Goal: Obtain resource: Obtain resource

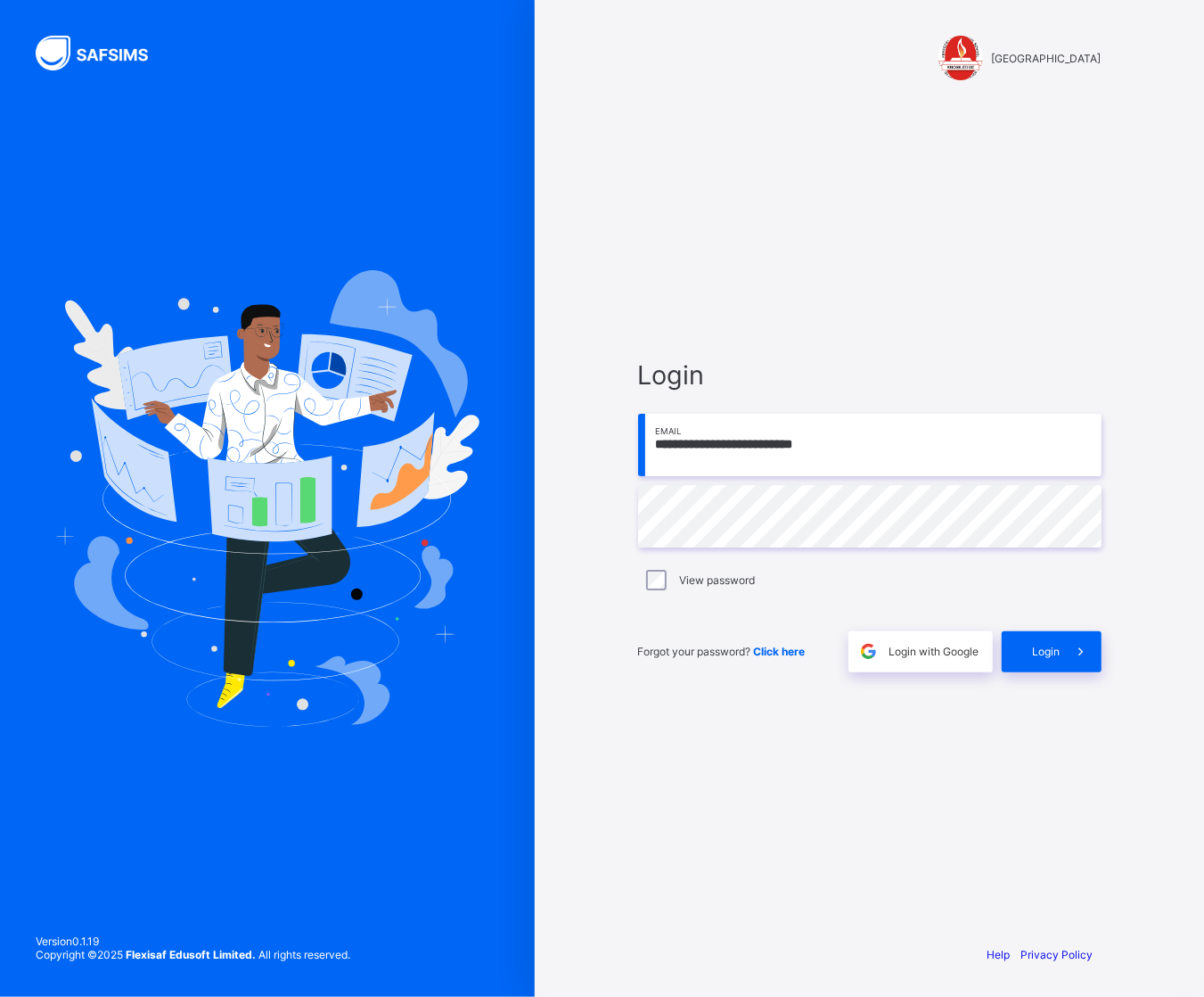
click at [750, 441] on input "**********" at bounding box center [870, 445] width 464 height 63
type input "**********"
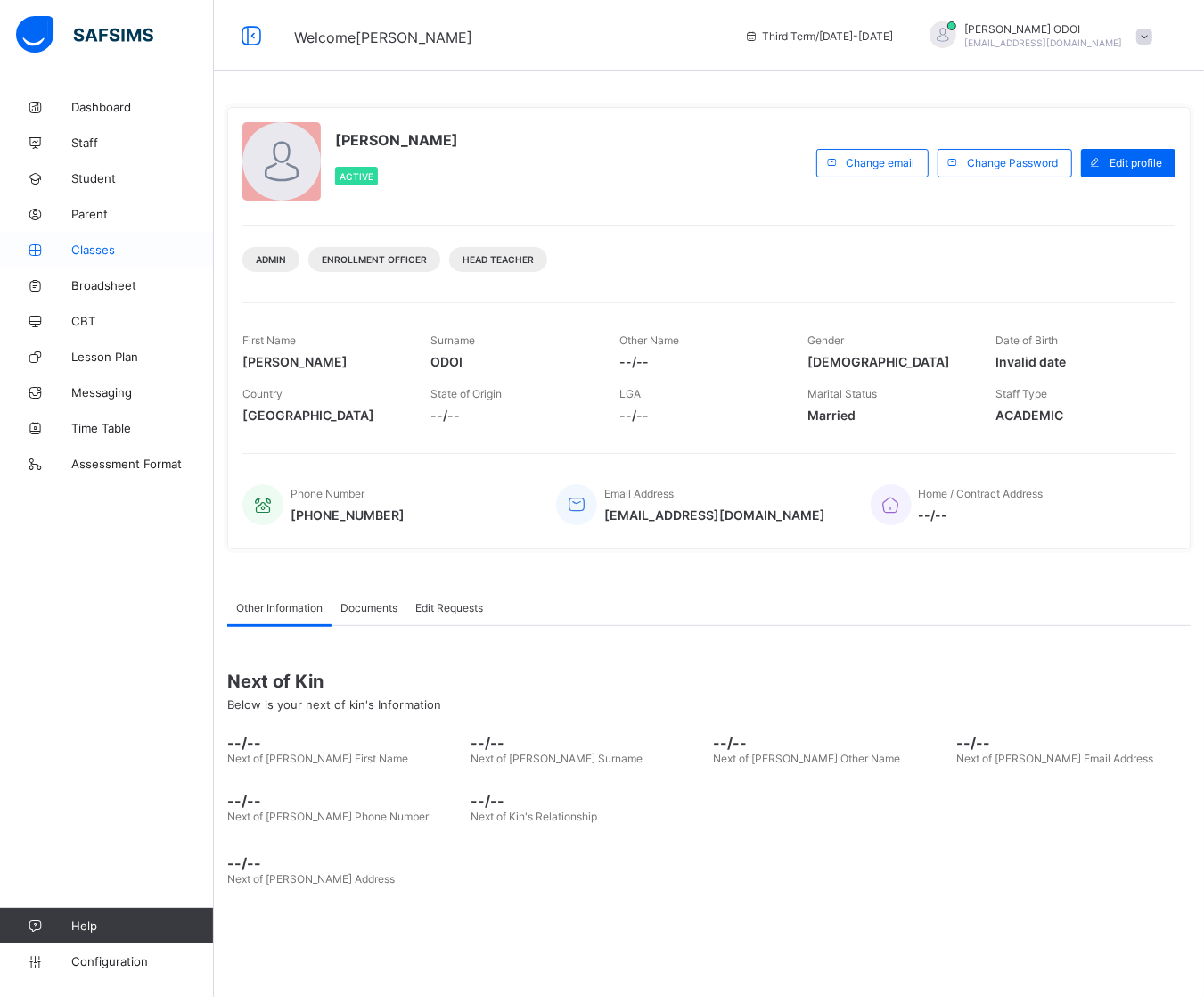
click at [77, 256] on span "Classes" at bounding box center [143, 249] width 143 height 15
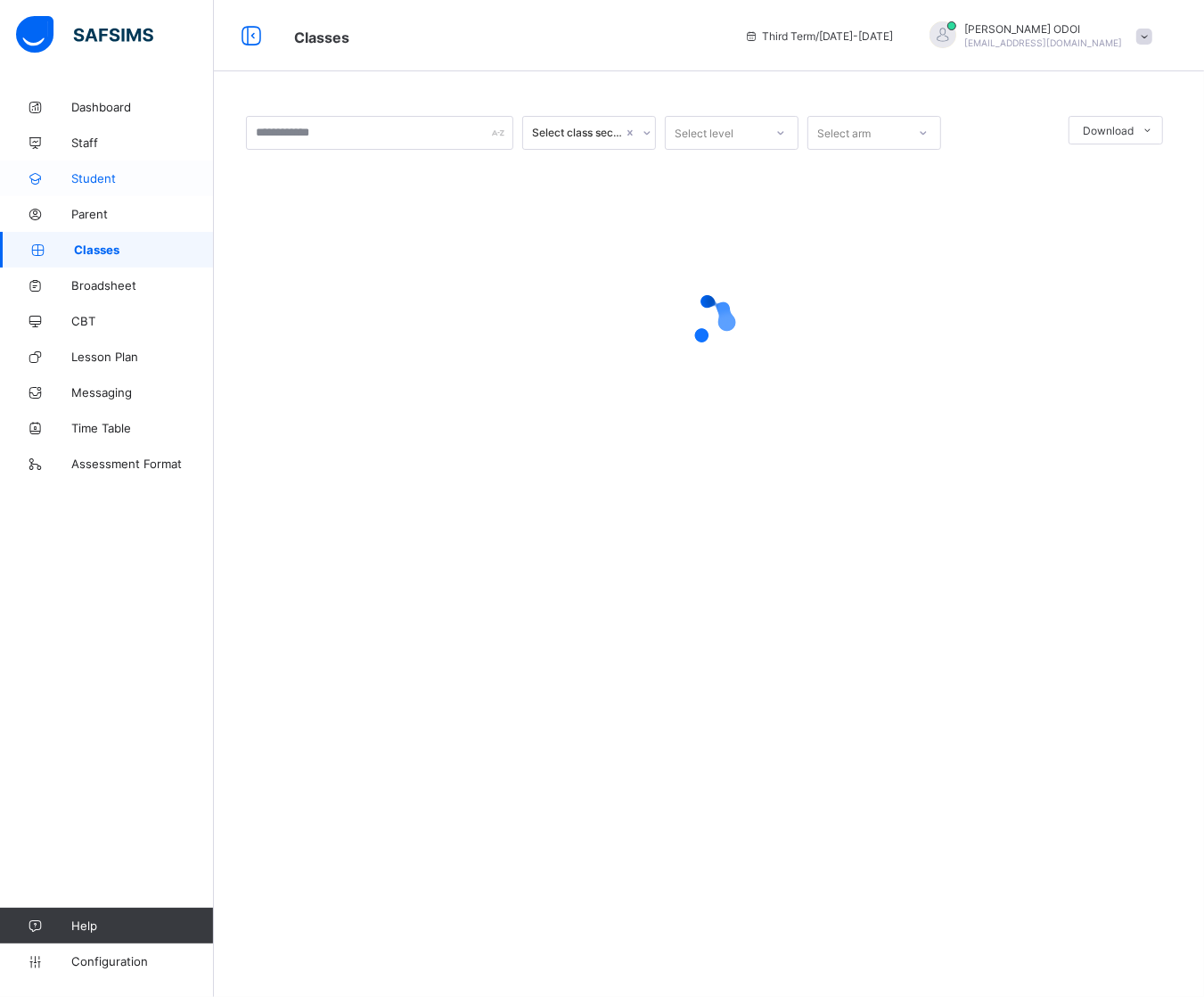
click at [144, 171] on span "Student" at bounding box center [143, 178] width 143 height 15
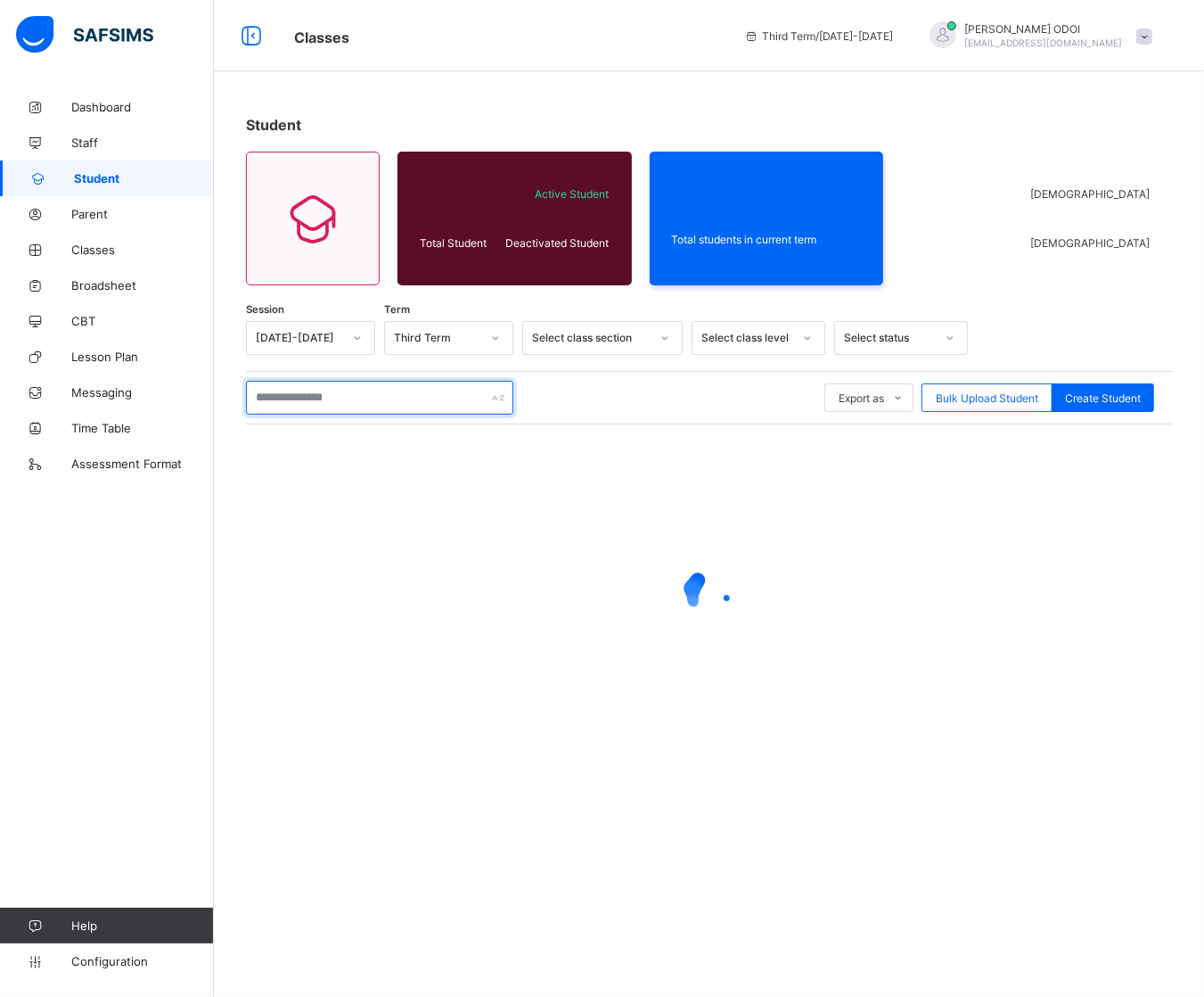
click at [496, 392] on div at bounding box center [379, 397] width 267 height 34
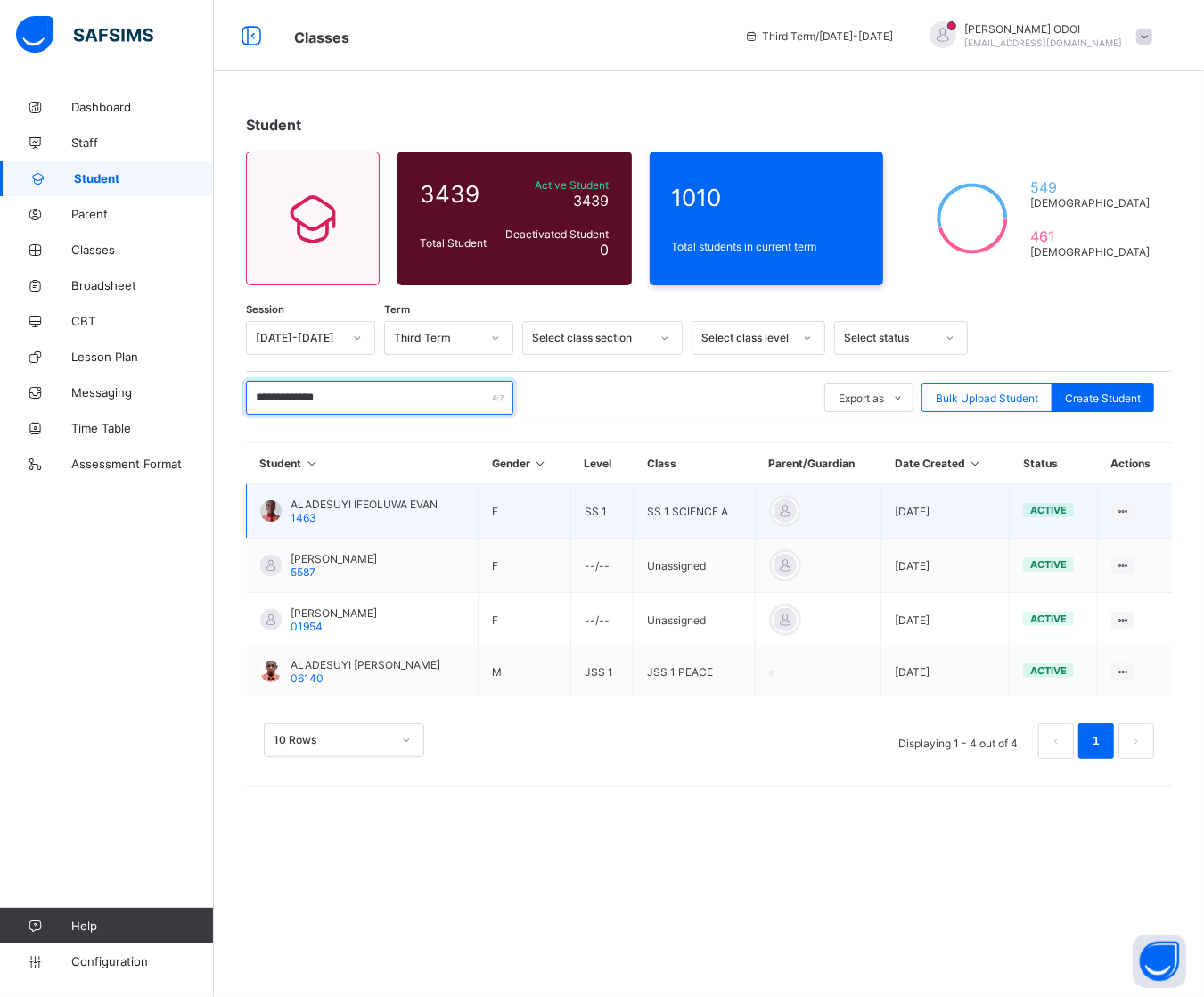
type input "**********"
click at [462, 507] on td "ALADESUYI IFEOLUWA EVAN 1463" at bounding box center [362, 512] width 232 height 55
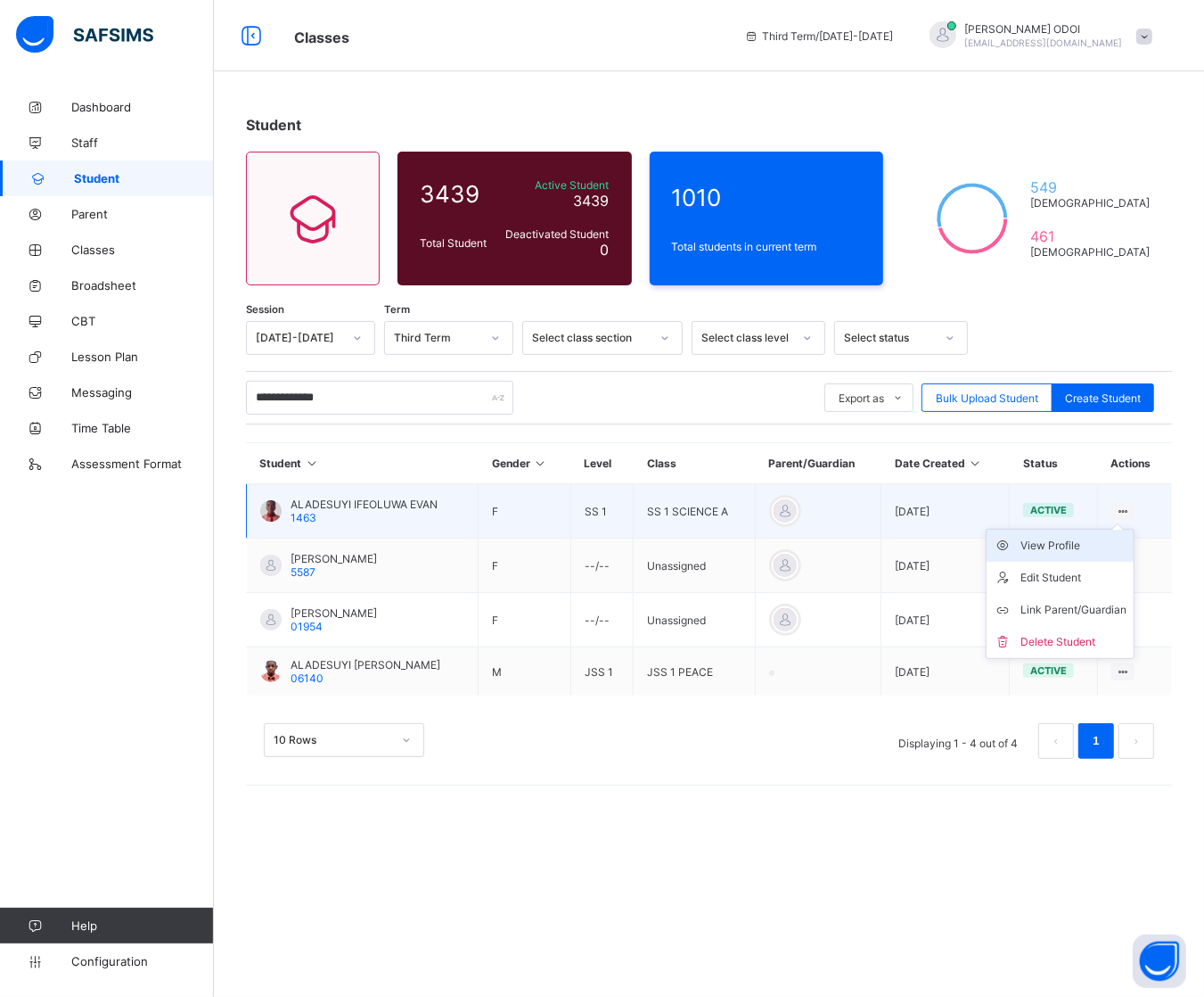
click at [1081, 549] on div "View Profile" at bounding box center [1074, 546] width 106 height 18
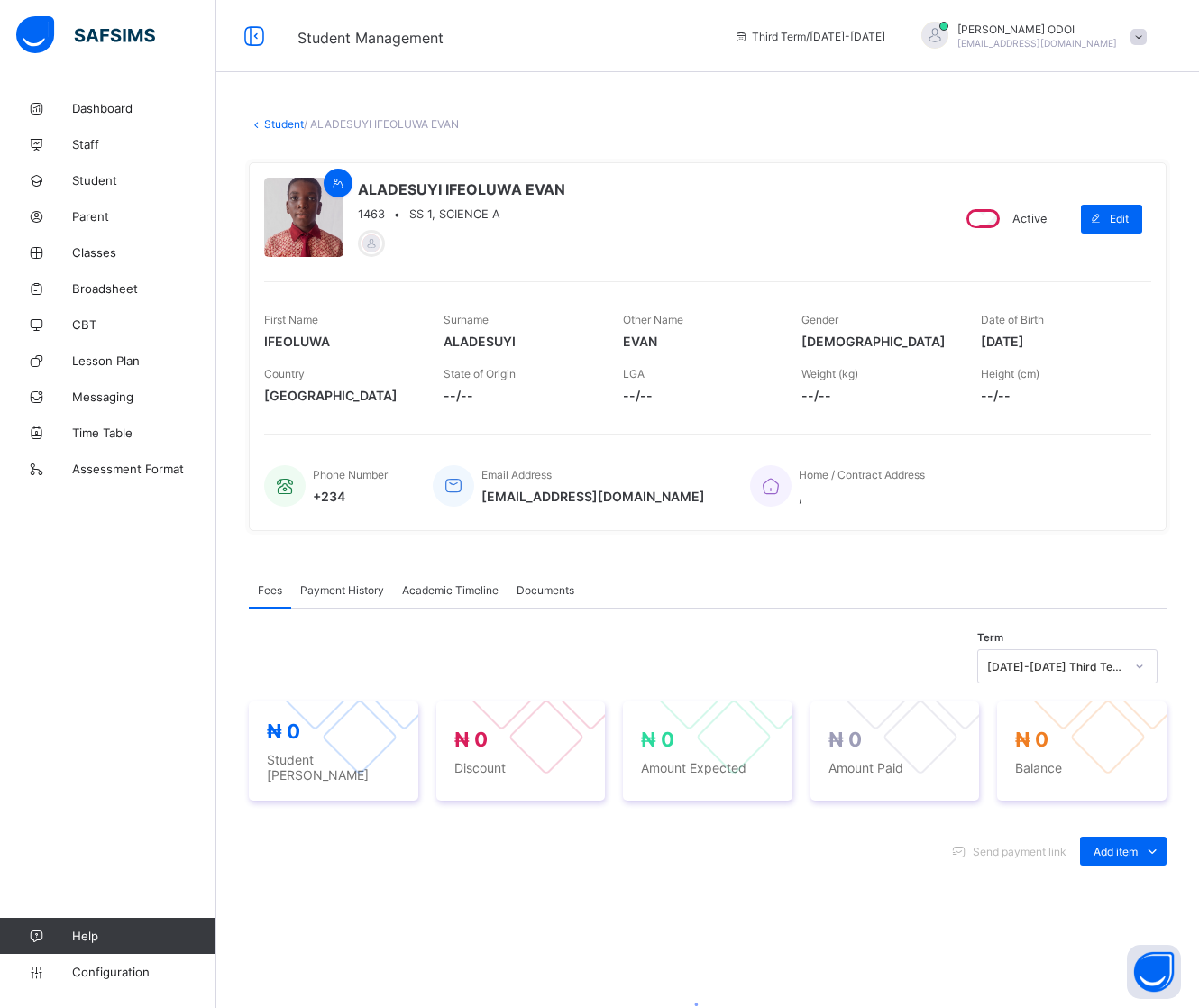
click at [467, 589] on span "Academic Timeline" at bounding box center [451, 591] width 97 height 14
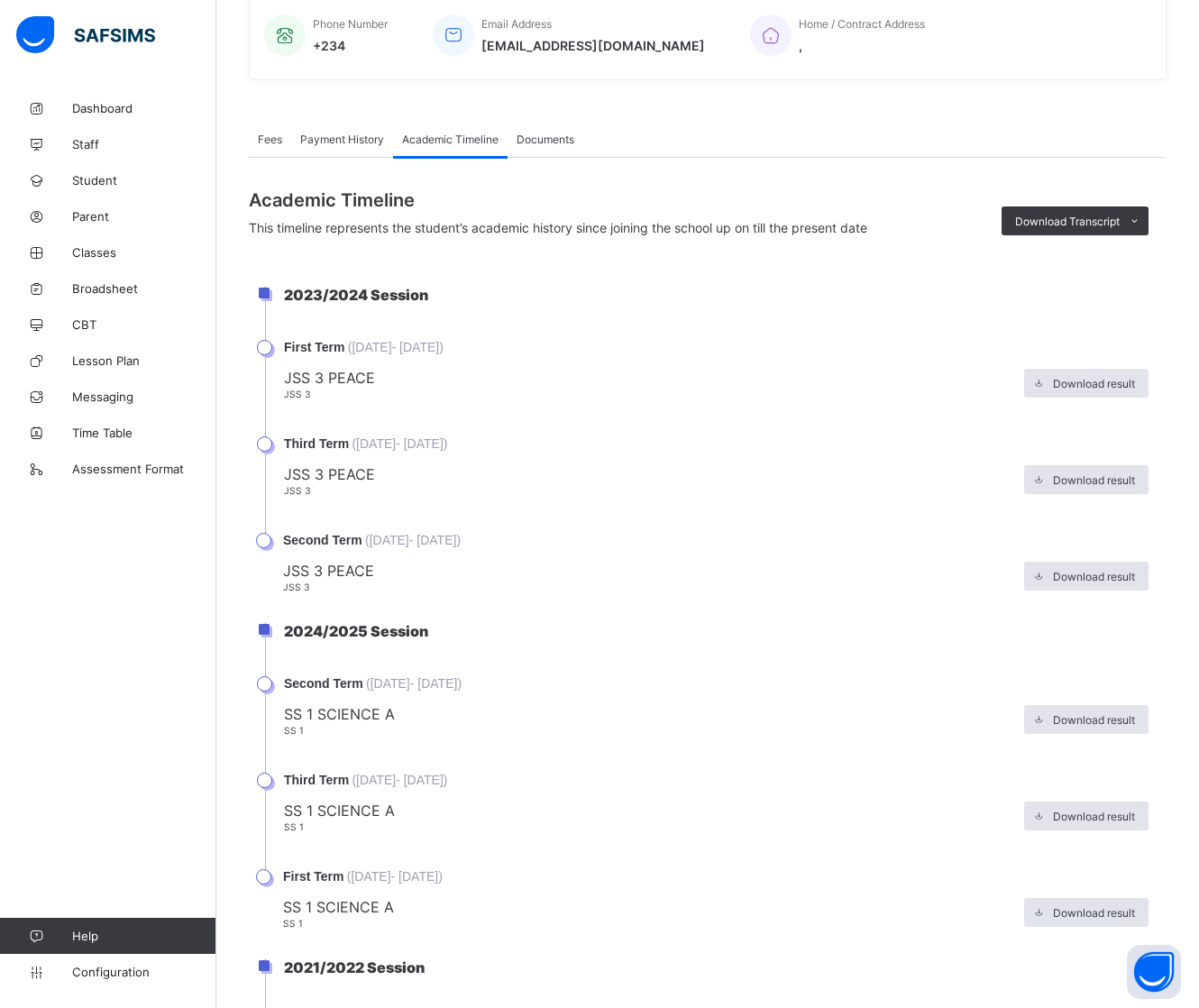
scroll to position [789, 0]
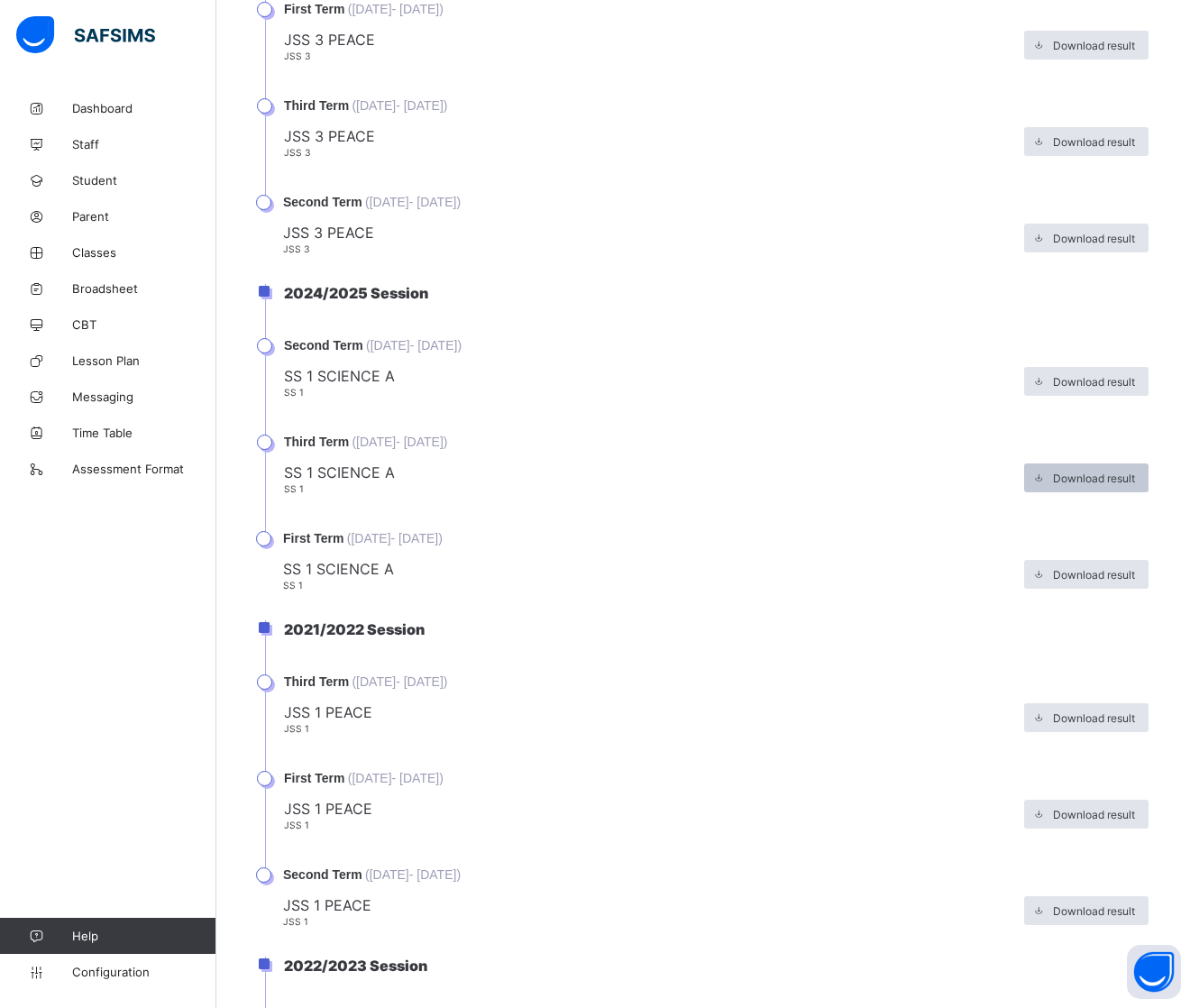
click at [1100, 470] on div "Download result" at bounding box center [1086, 478] width 125 height 29
click at [1100, 472] on span "Download result" at bounding box center [1094, 479] width 82 height 14
click at [1126, 472] on div "Download result" at bounding box center [1086, 478] width 125 height 29
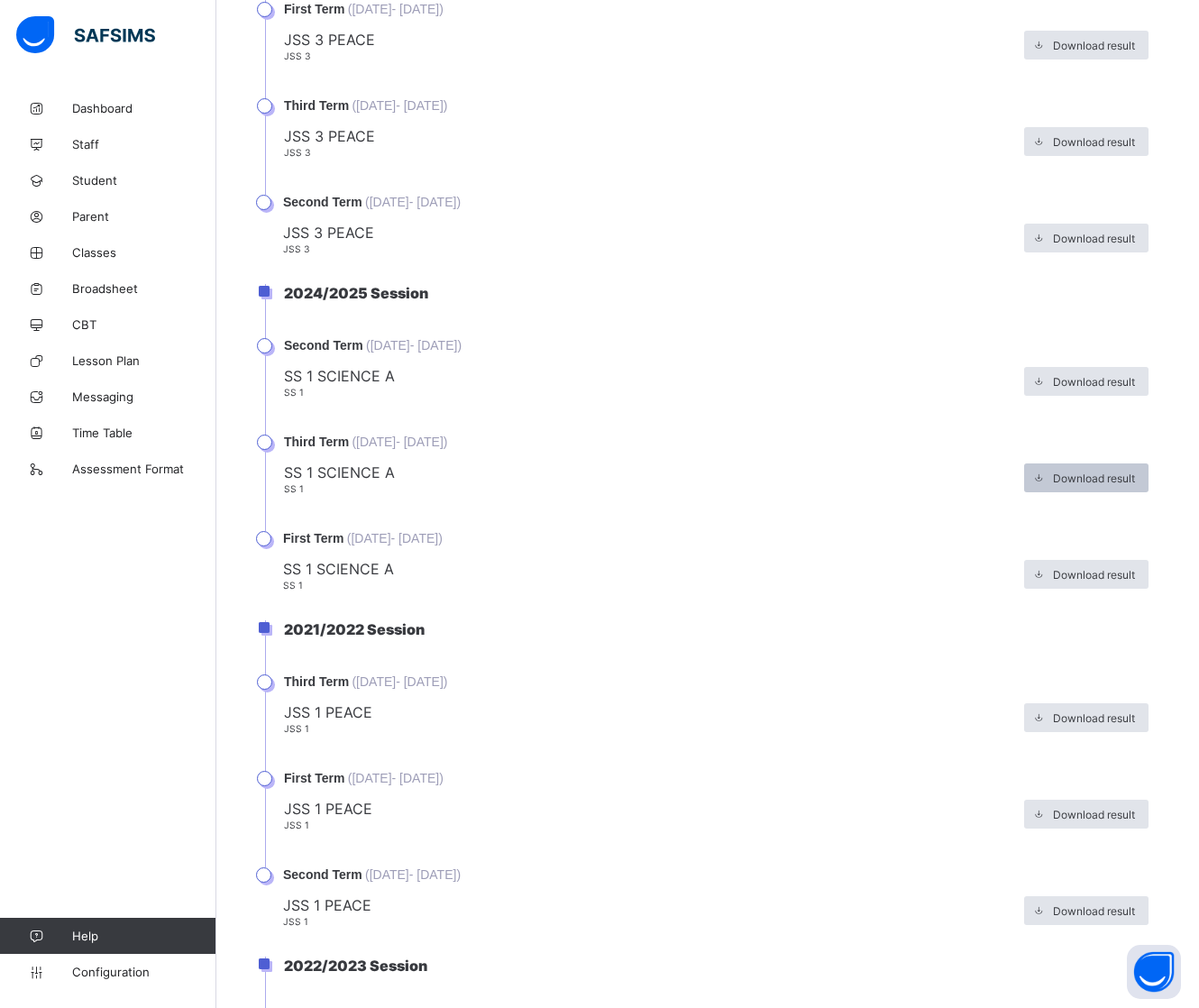
click at [1084, 472] on span "Download result" at bounding box center [1094, 479] width 82 height 14
drag, startPoint x: 1078, startPoint y: 464, endPoint x: 1001, endPoint y: 484, distance: 79.6
click at [947, 489] on li "Third Term ( [DATE] - [DATE] ) SS 1 SCIENCE A SS 1 Download result" at bounding box center [715, 483] width 901 height 97
click at [1077, 467] on div "Download result" at bounding box center [1086, 478] width 125 height 29
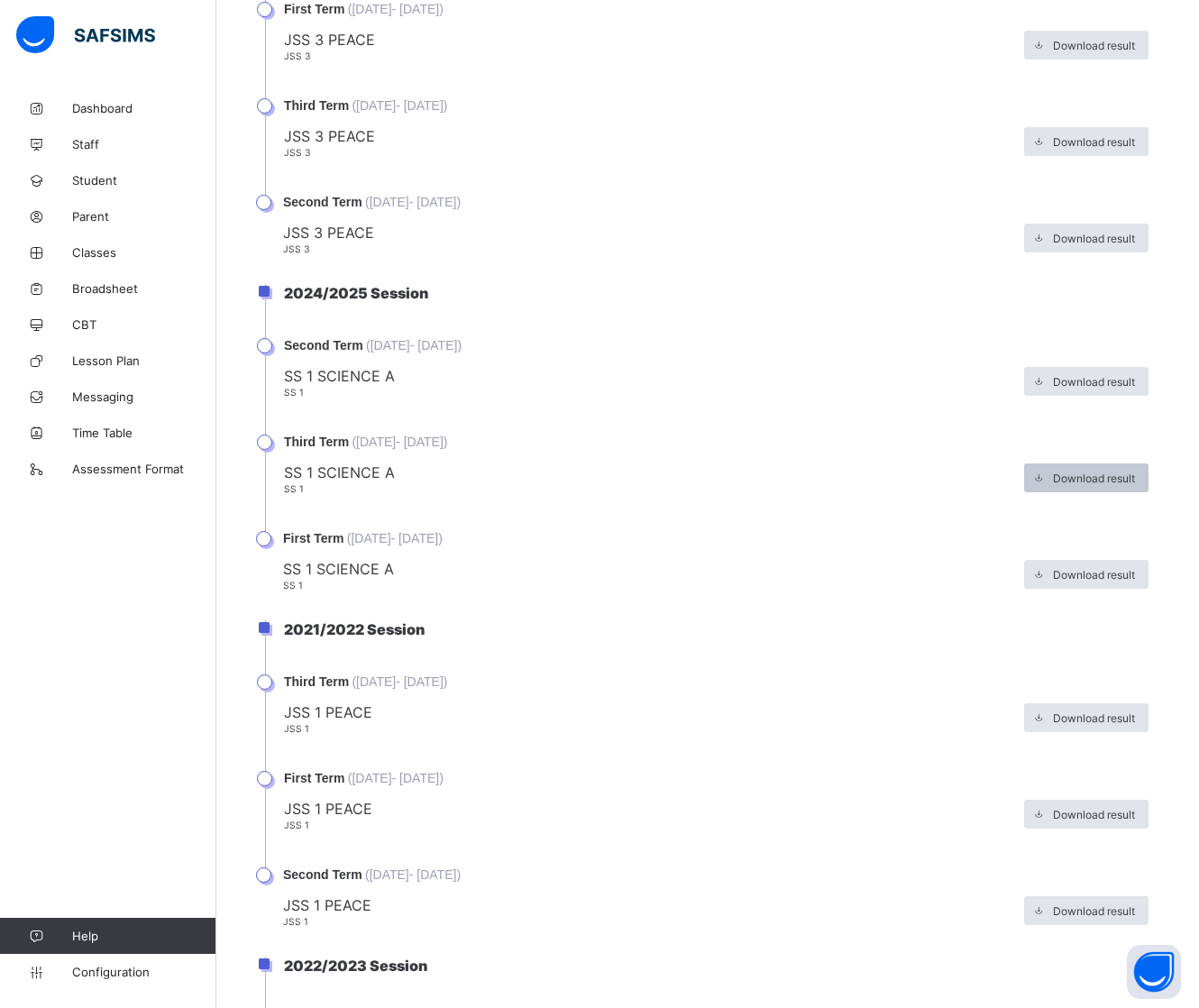
click at [1046, 467] on span at bounding box center [1038, 478] width 29 height 29
click at [1105, 472] on span "Download result" at bounding box center [1094, 479] width 82 height 14
drag, startPoint x: 1105, startPoint y: 463, endPoint x: 1094, endPoint y: 466, distance: 11.4
click at [1095, 472] on span "Download result" at bounding box center [1094, 479] width 82 height 14
click at [1136, 472] on span "Download result" at bounding box center [1094, 479] width 82 height 14
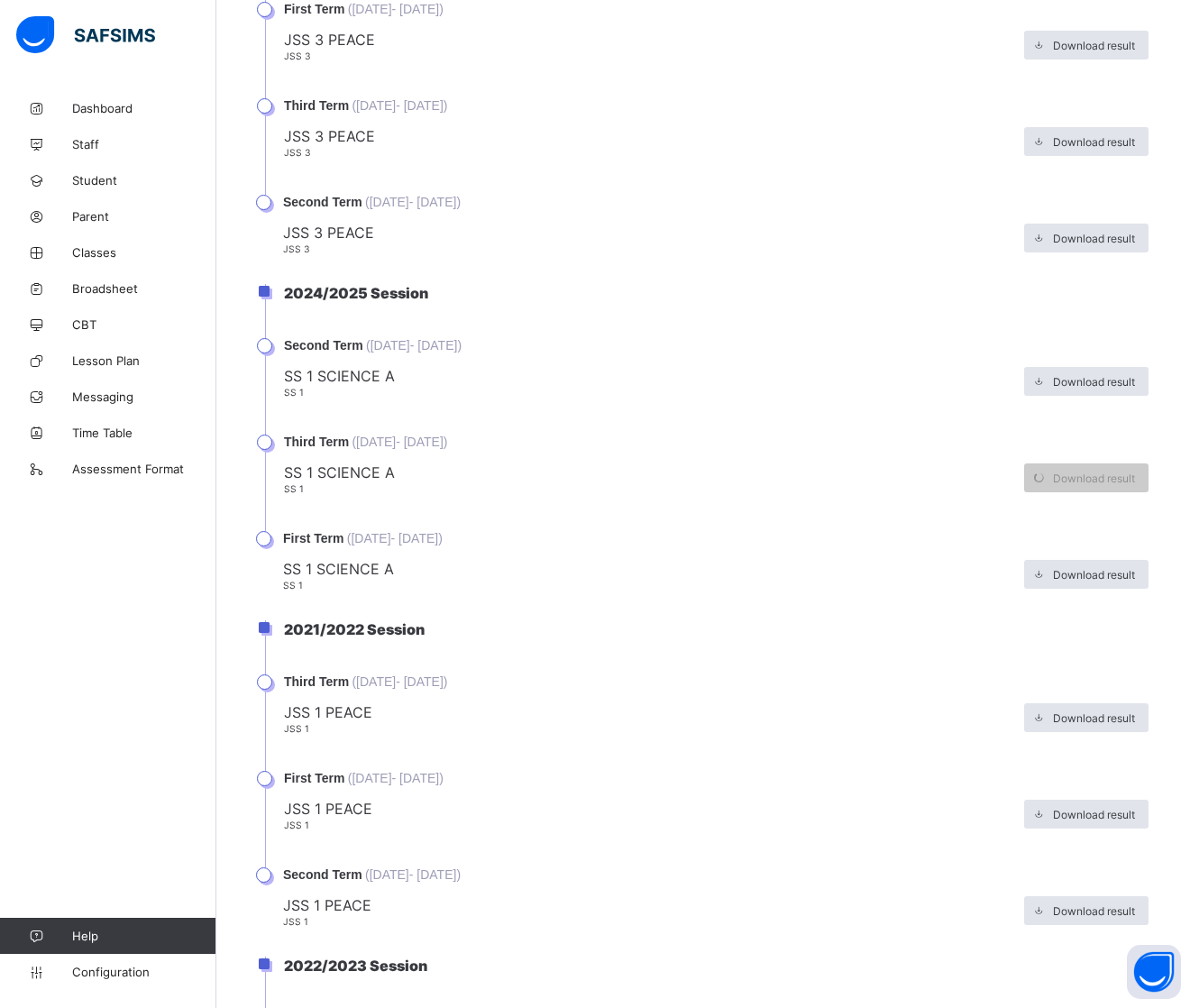
click at [338, 440] on li "Third Term ( [DATE] - [DATE] ) SS 1 SCIENCE A SS 1 Download result" at bounding box center [715, 483] width 901 height 97
click at [335, 464] on span "SS 1 SCIENCE A" at bounding box center [649, 473] width 731 height 18
click at [1046, 471] on icon at bounding box center [1038, 478] width 15 height 15
click at [1046, 472] on icon at bounding box center [1039, 478] width 15 height 13
click at [864, 506] on li "Third Term ( [DATE] - [DATE] ) SS 1 SCIENCE A SS 1 Download result" at bounding box center [715, 483] width 901 height 97
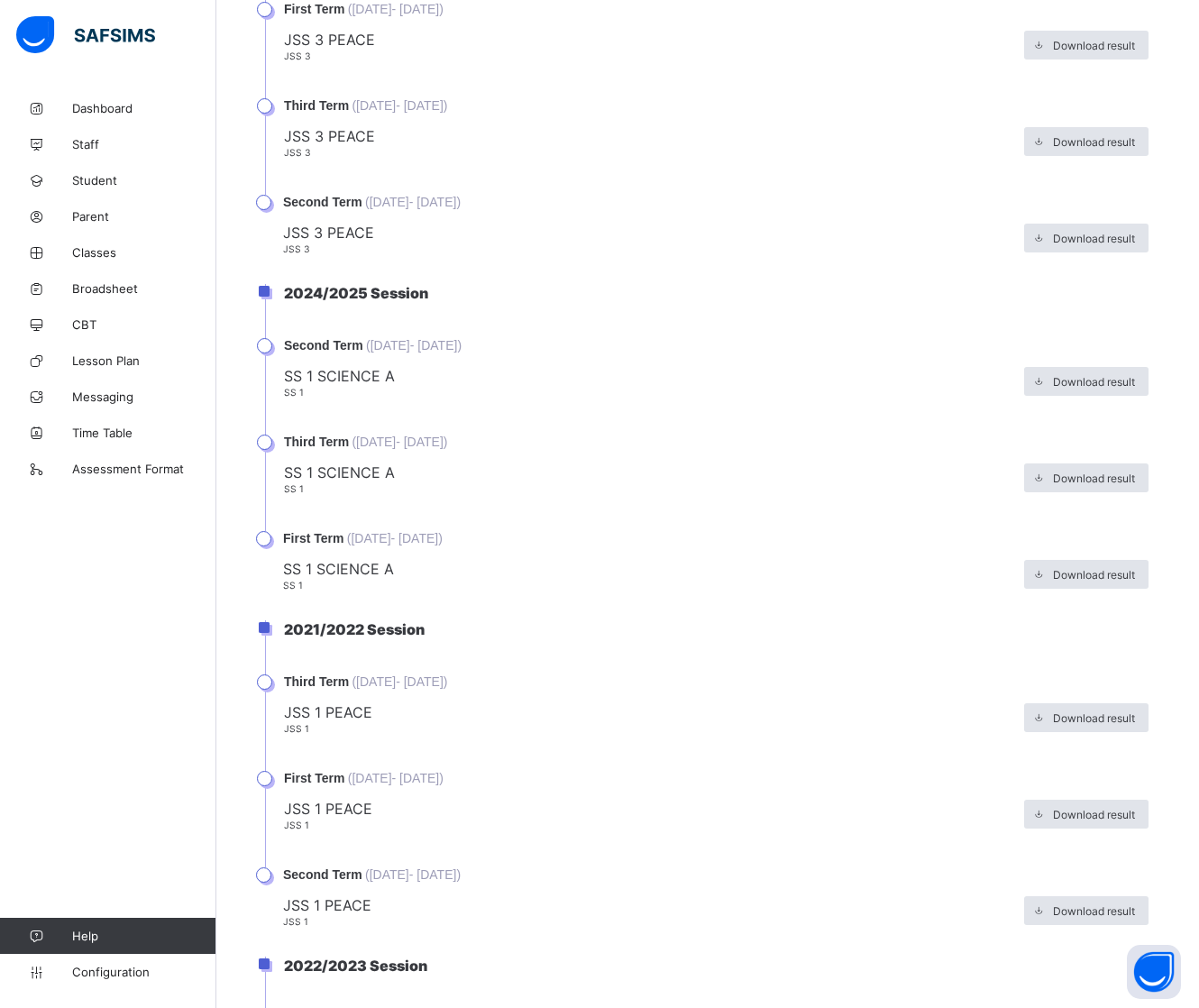
click at [368, 464] on span "SS 1 SCIENCE A" at bounding box center [649, 473] width 731 height 18
click at [457, 464] on span "SS 1 SCIENCE A" at bounding box center [649, 473] width 731 height 18
click at [447, 434] on span "( [DATE] - [DATE] )" at bounding box center [399, 441] width 96 height 15
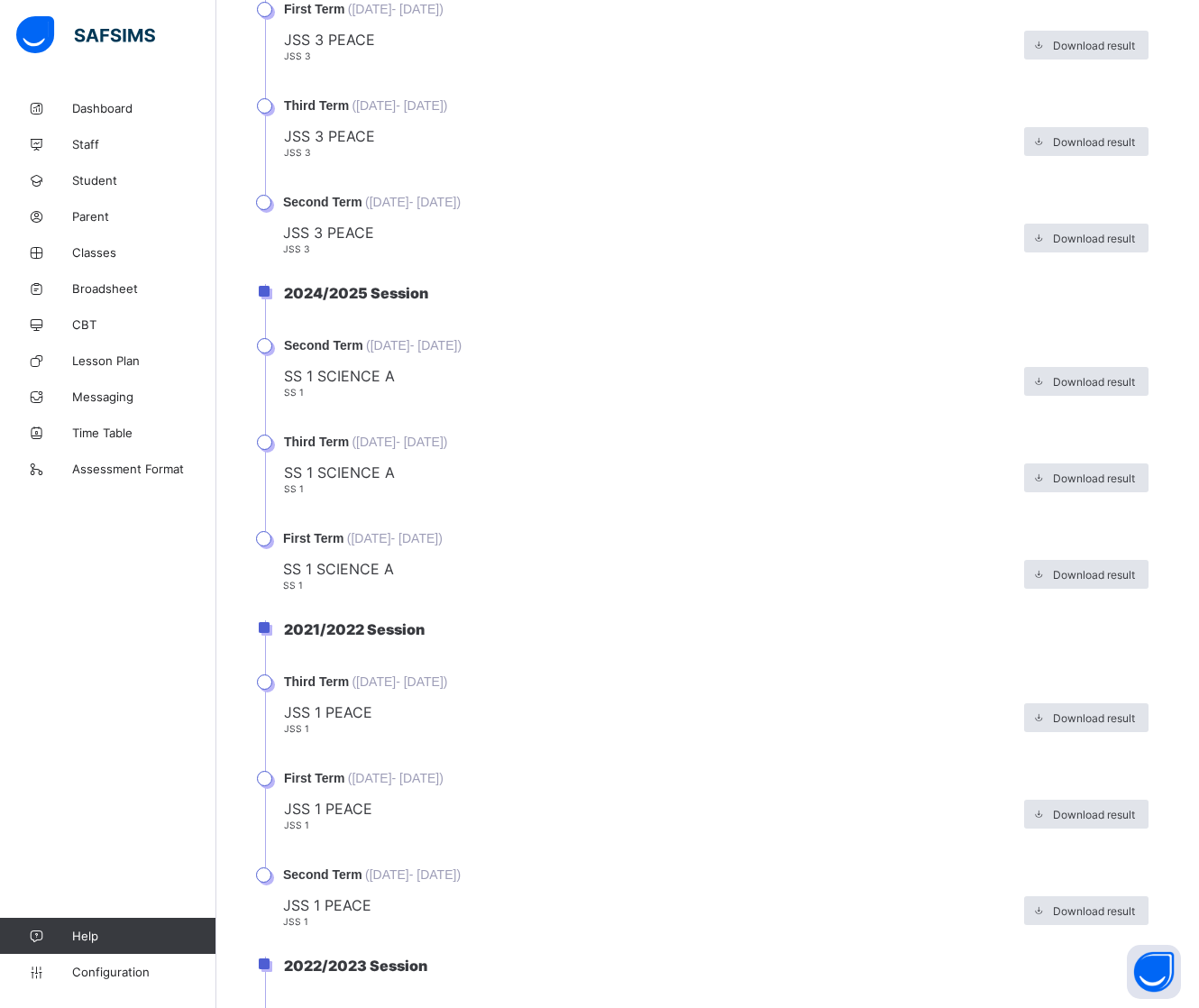
click at [574, 483] on li "Third Term ( [DATE] - [DATE] ) SS 1 SCIENCE A SS 1 Download result" at bounding box center [715, 483] width 901 height 97
click at [1053, 467] on span at bounding box center [1038, 478] width 29 height 29
click at [1047, 470] on icon at bounding box center [1038, 478] width 17 height 17
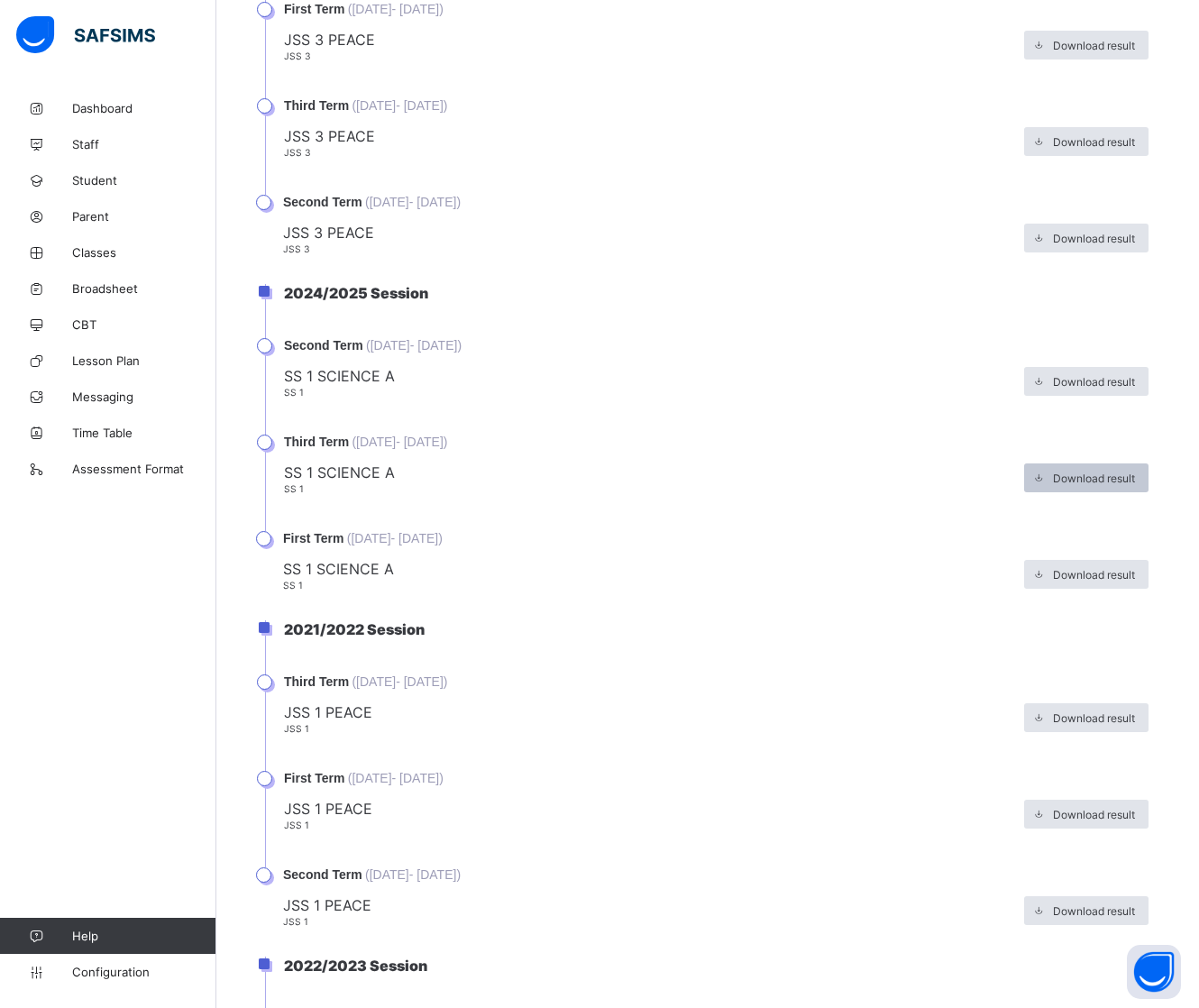
click at [1047, 471] on icon at bounding box center [1039, 478] width 16 height 15
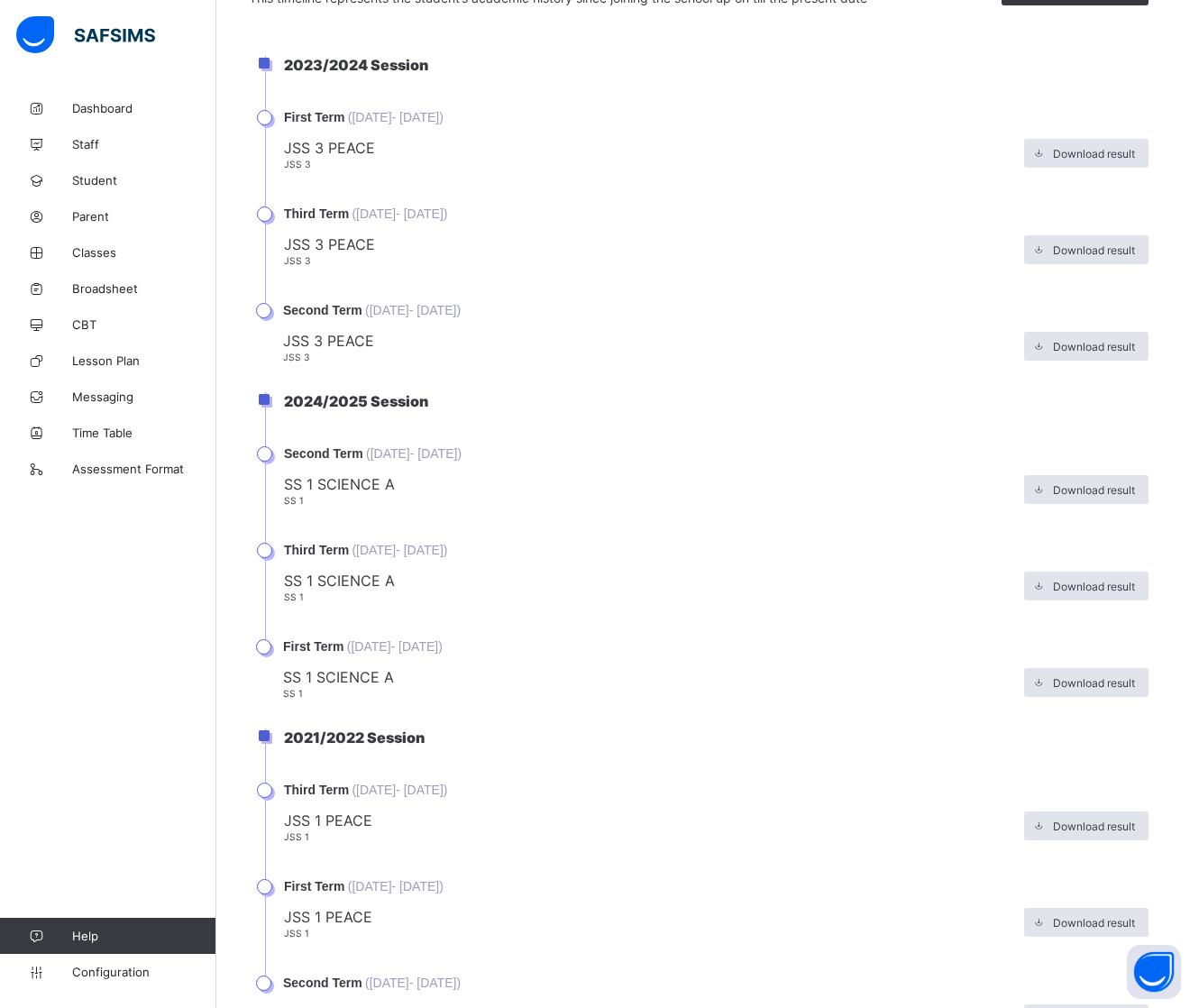
scroll to position [503, 0]
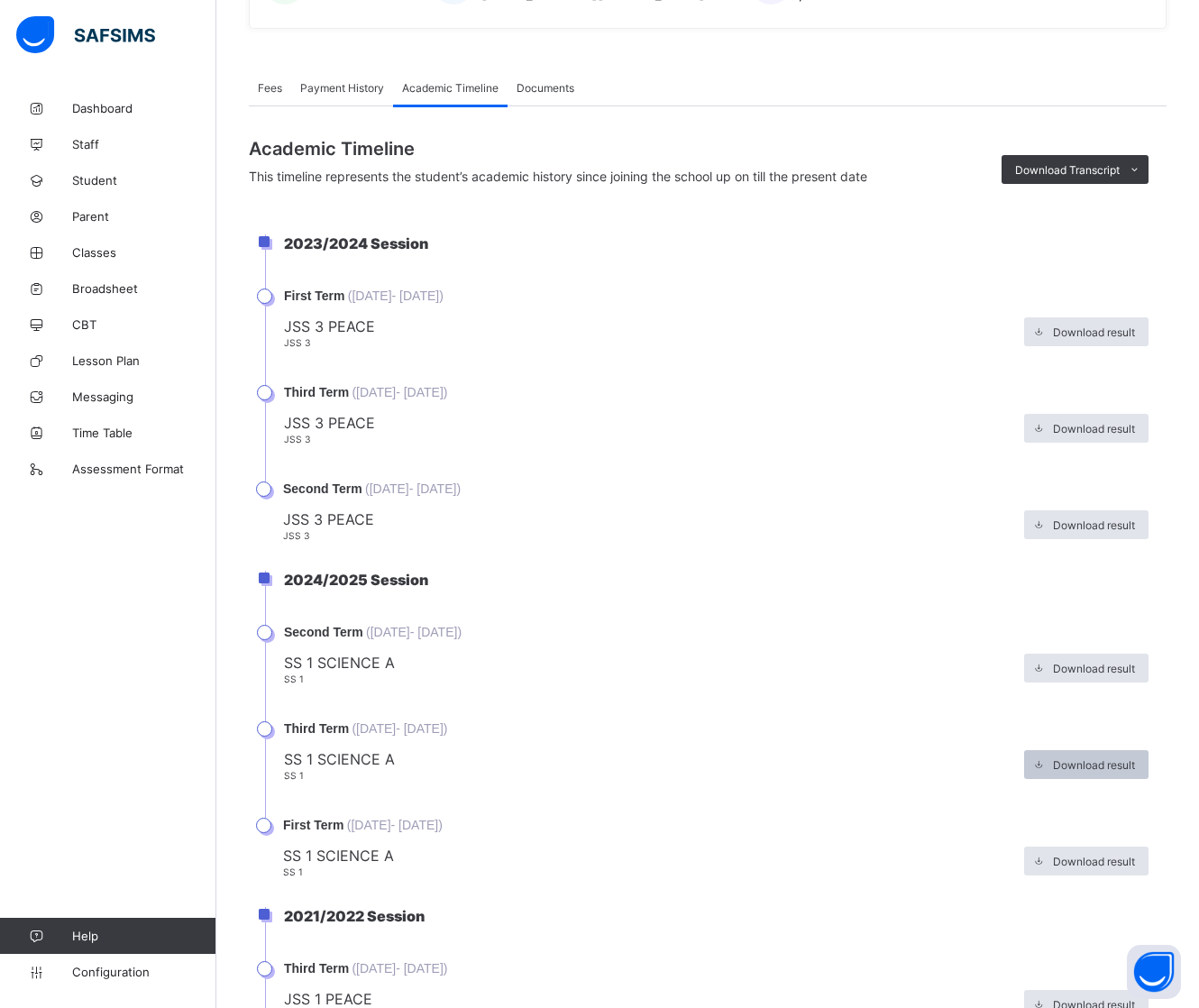
click at [1125, 759] on span "Download result" at bounding box center [1094, 766] width 82 height 14
click at [1111, 759] on span "Download result" at bounding box center [1094, 766] width 82 height 14
click at [1107, 759] on span "Download result" at bounding box center [1094, 766] width 82 height 14
click at [1136, 759] on span "Download result" at bounding box center [1094, 766] width 82 height 14
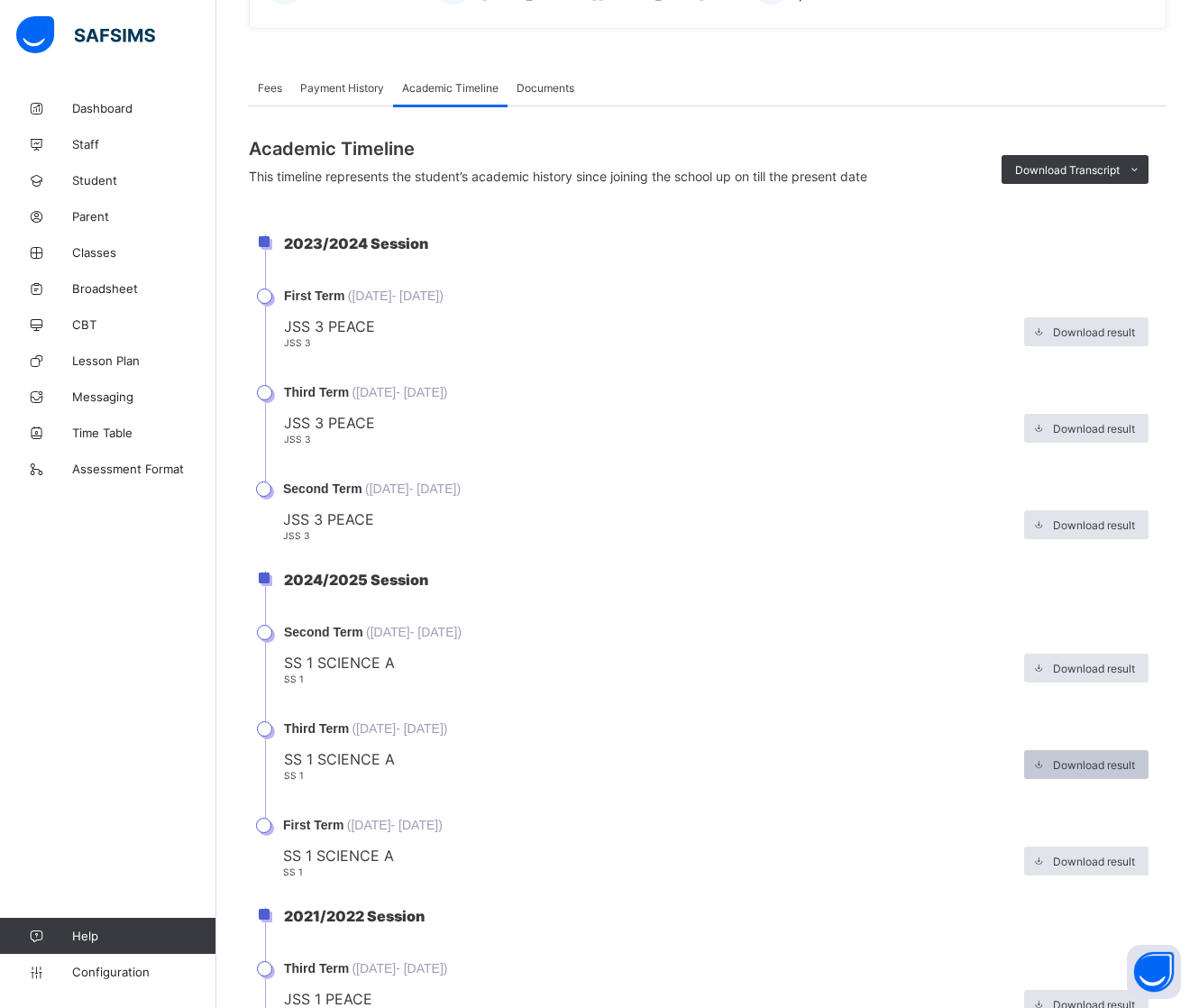
click at [1136, 759] on span "Download result" at bounding box center [1094, 766] width 82 height 14
click at [107, 258] on span "Classes" at bounding box center [144, 252] width 144 height 15
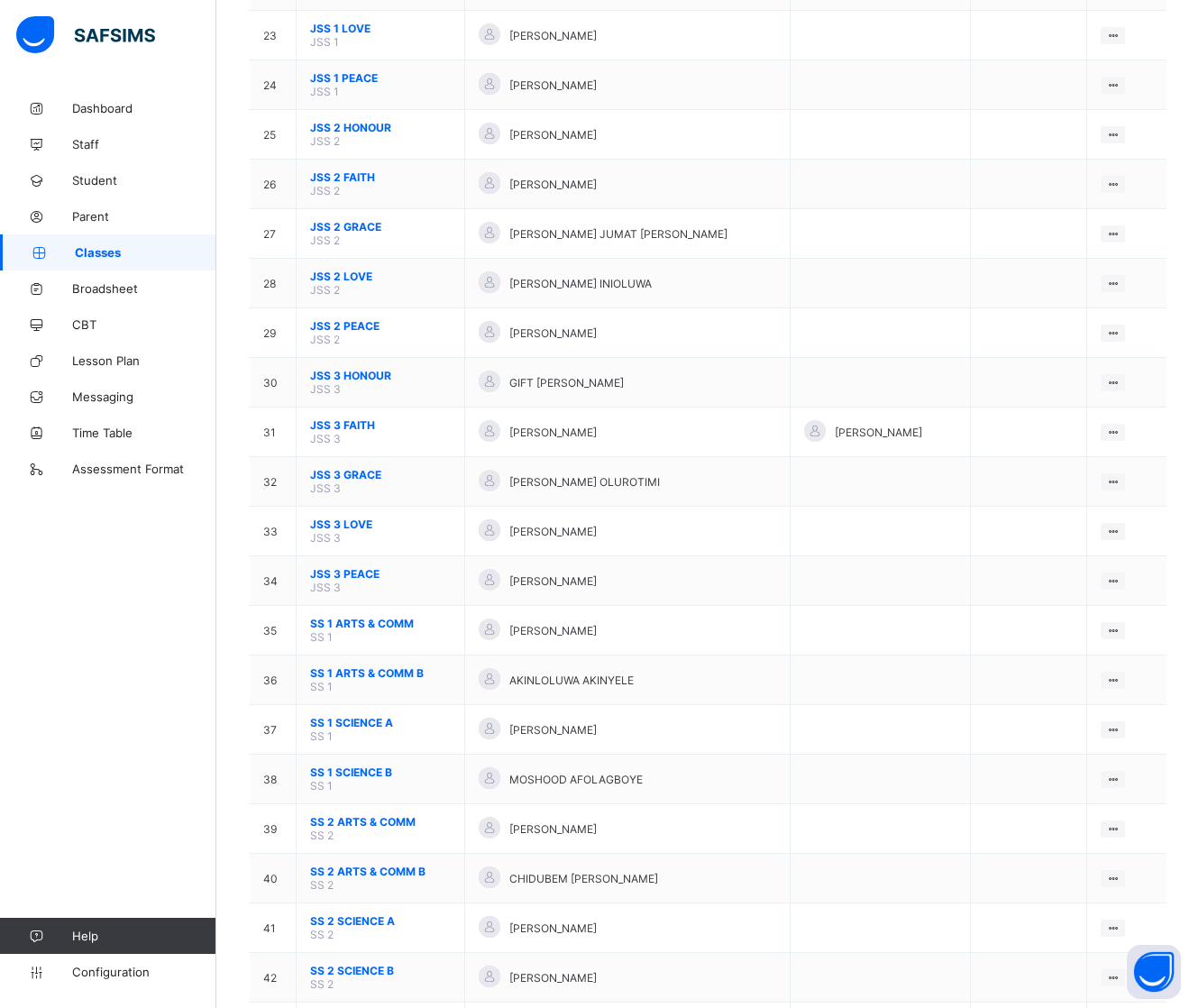
scroll to position [1434, 0]
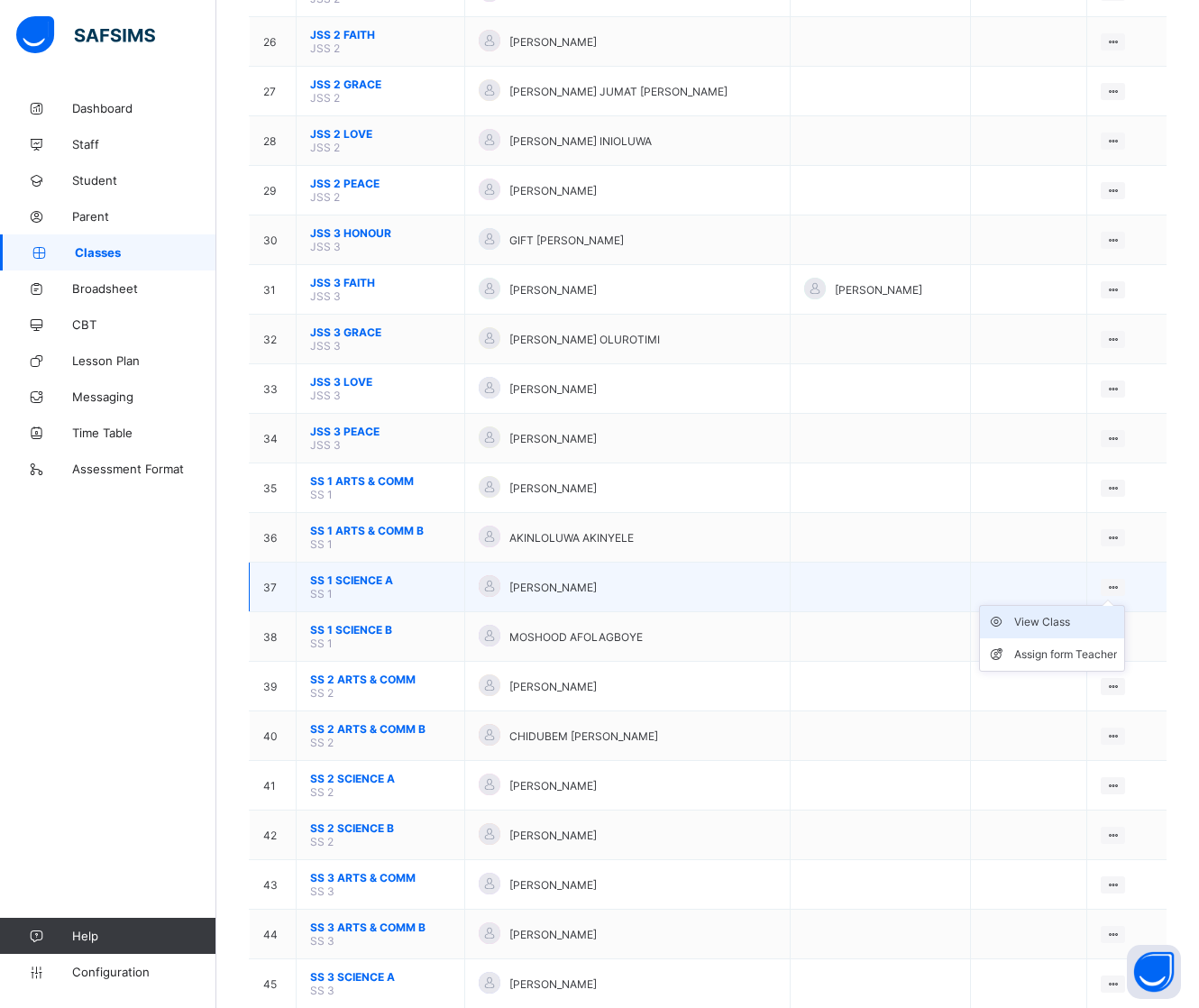
click at [1100, 613] on div "View Class" at bounding box center [1065, 622] width 103 height 18
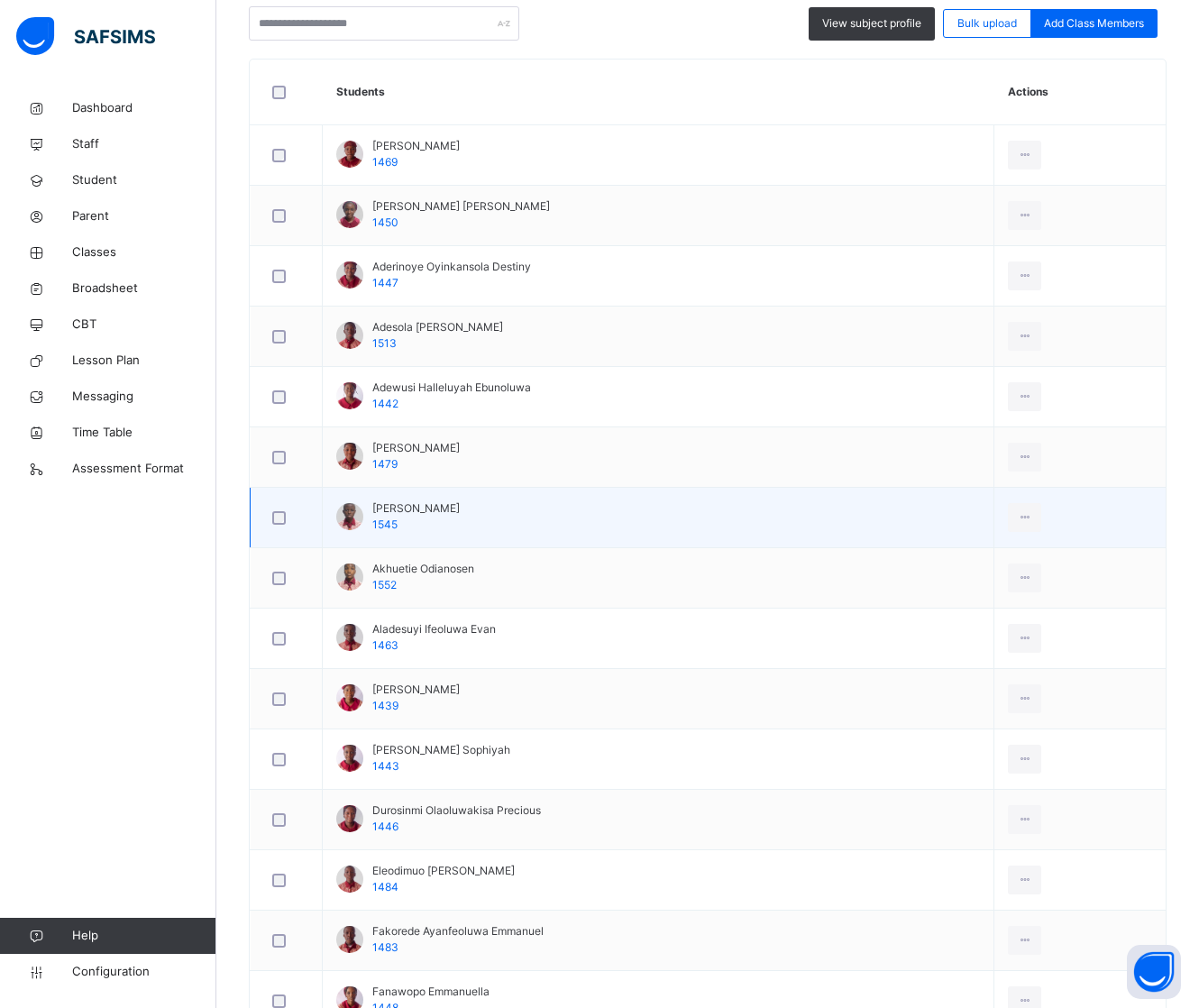
scroll to position [564, 0]
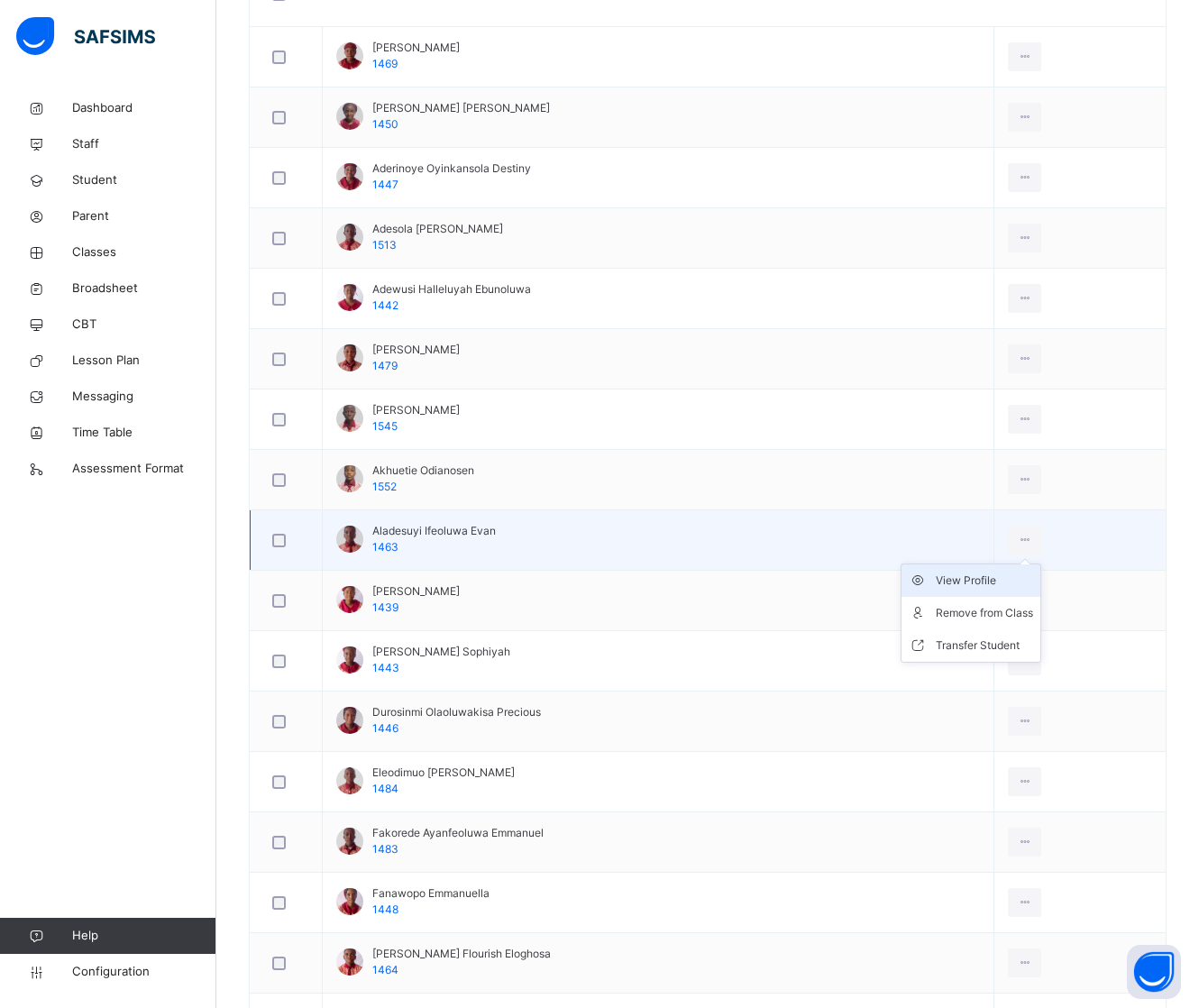
click at [998, 584] on div "View Profile" at bounding box center [984, 581] width 97 height 18
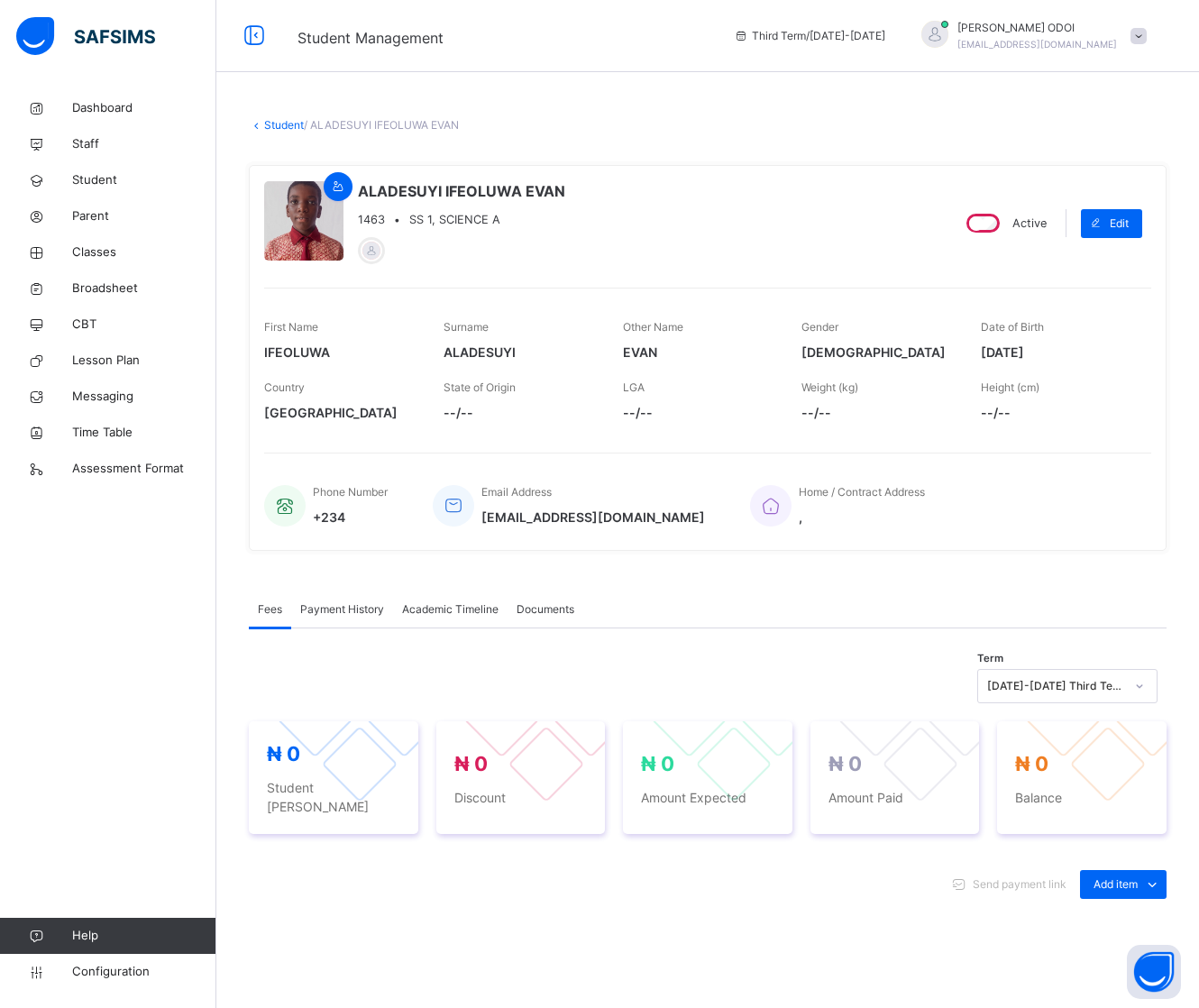
click at [484, 617] on span "Academic Timeline" at bounding box center [451, 609] width 97 height 16
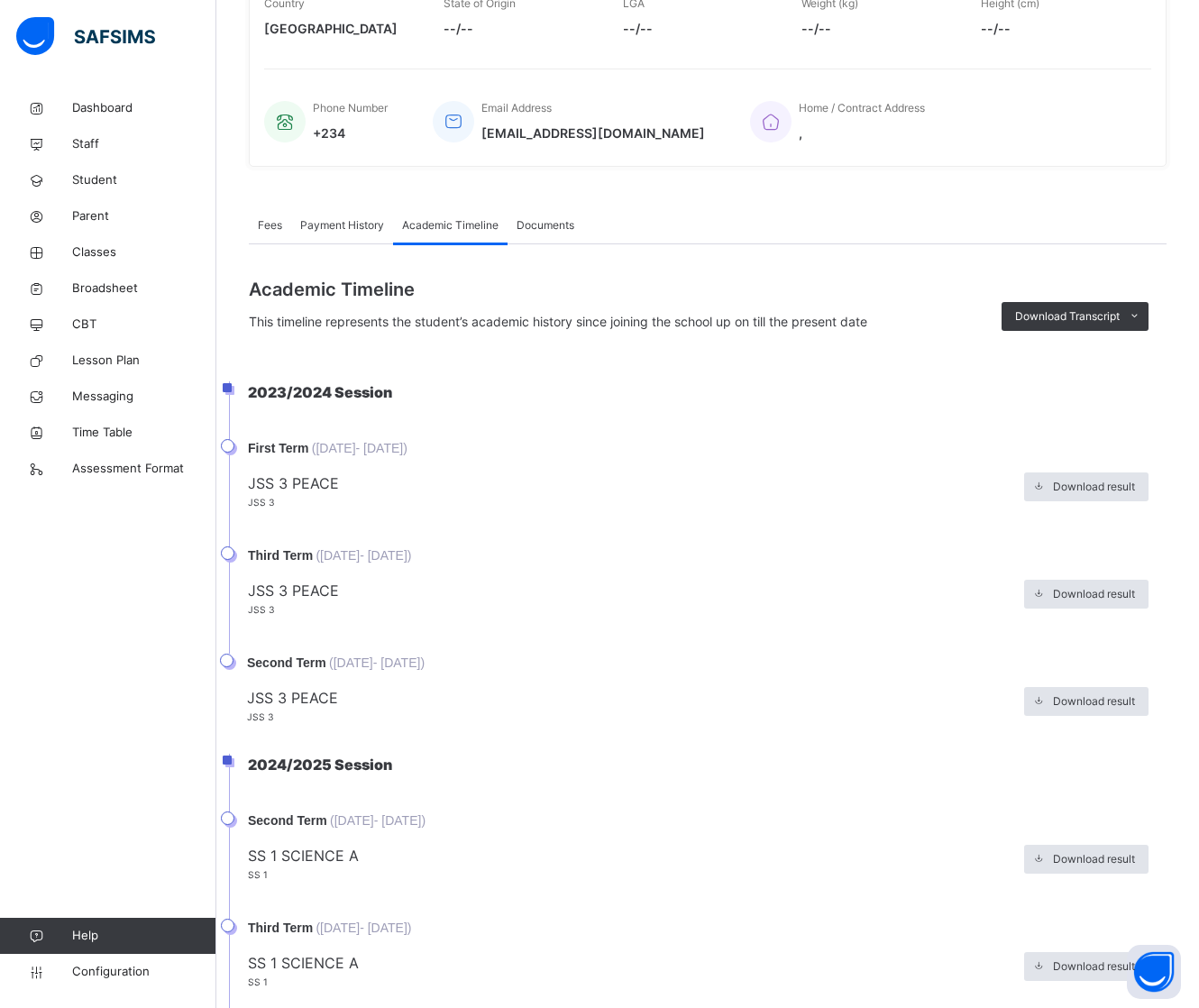
scroll to position [596, 0]
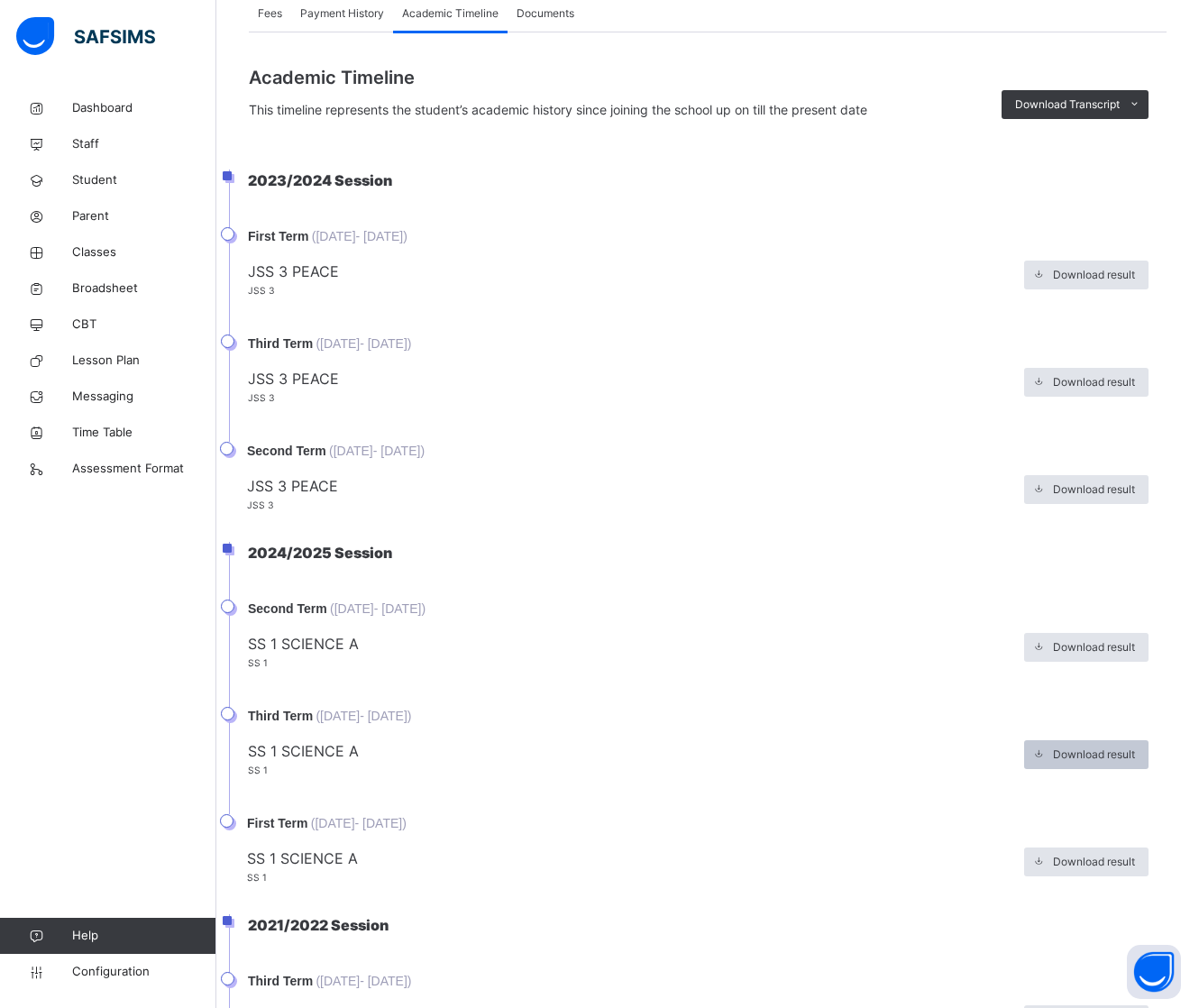
drag, startPoint x: 1073, startPoint y: 784, endPoint x: 1101, endPoint y: 755, distance: 40.3
drag, startPoint x: 1101, startPoint y: 755, endPoint x: 1061, endPoint y: 759, distance: 40.2
click at [1054, 759] on span at bounding box center [1038, 754] width 29 height 29
click at [1048, 759] on icon at bounding box center [1038, 755] width 19 height 20
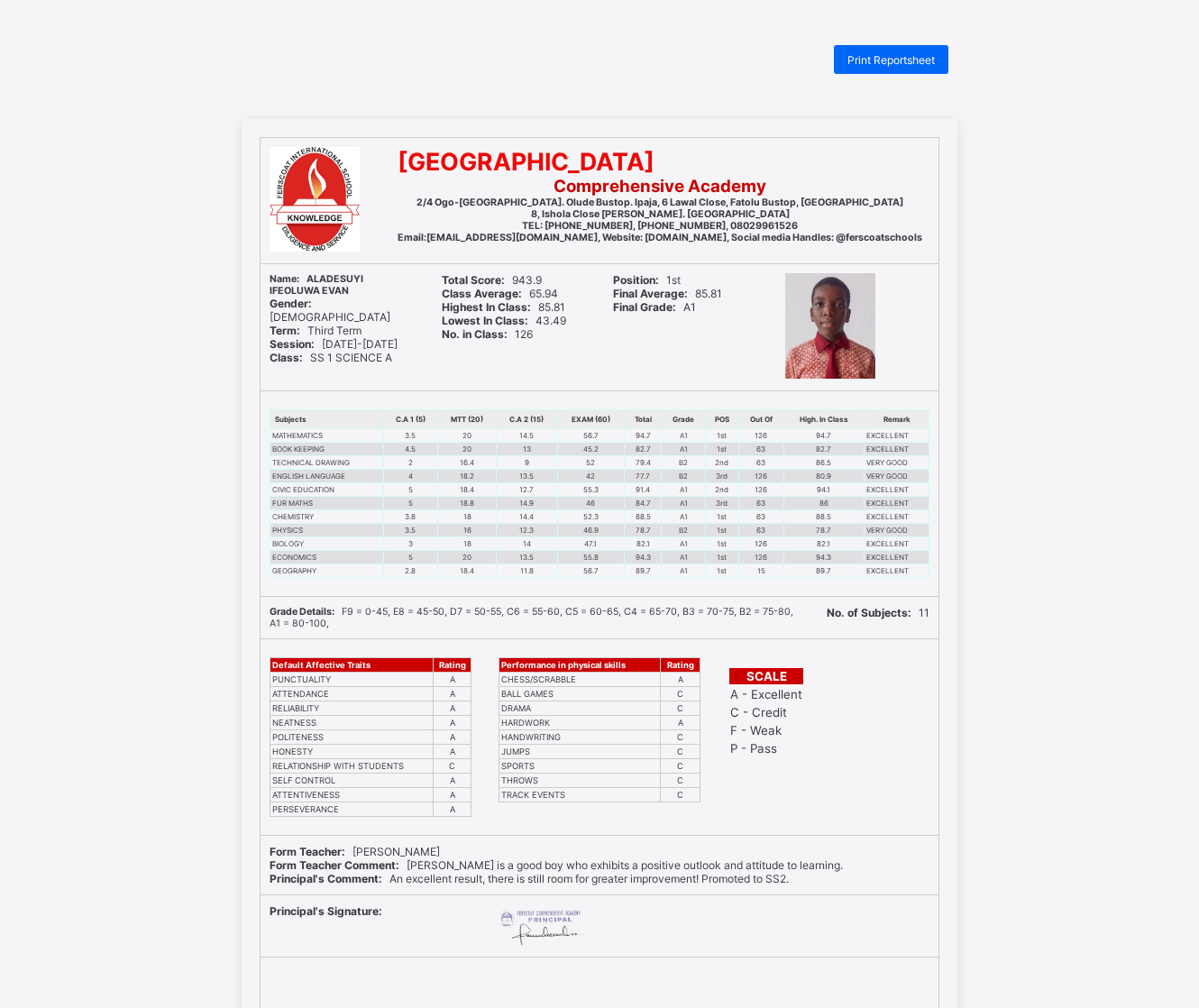
drag, startPoint x: 900, startPoint y: 241, endPoint x: 1187, endPoint y: -45, distance: 405.2
drag, startPoint x: 1187, startPoint y: -45, endPoint x: 911, endPoint y: 60, distance: 295.3
click at [911, 60] on span "Print Reportsheet" at bounding box center [891, 60] width 87 height 14
